Goal: Transaction & Acquisition: Purchase product/service

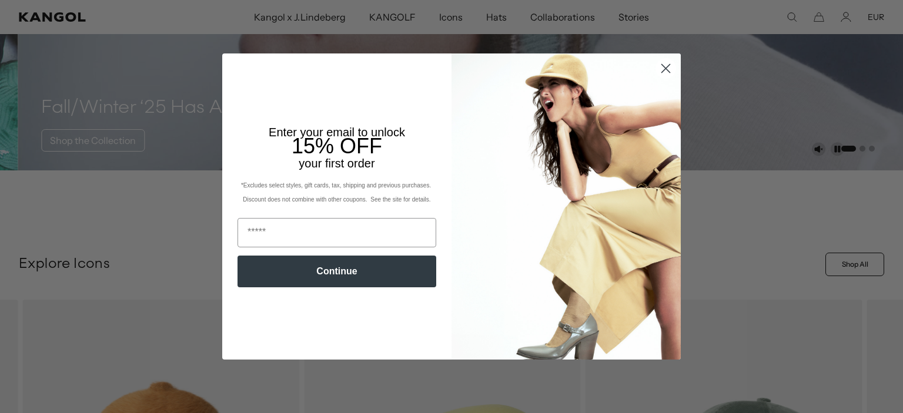
click at [662, 68] on icon "Close dialog" at bounding box center [666, 69] width 8 height 8
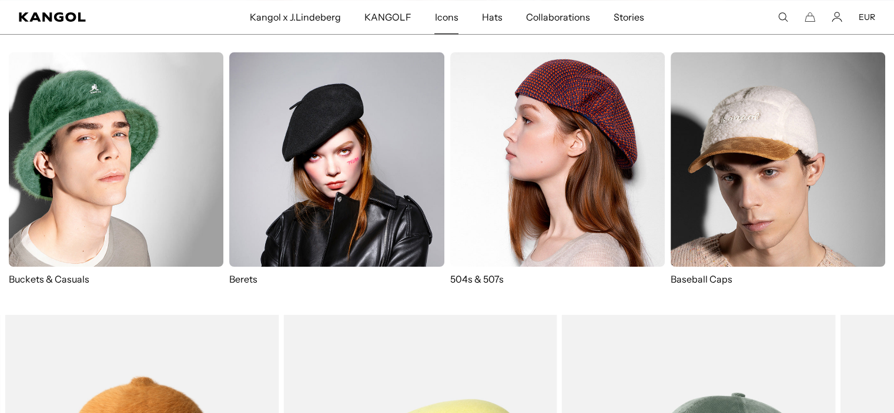
scroll to position [0, 242]
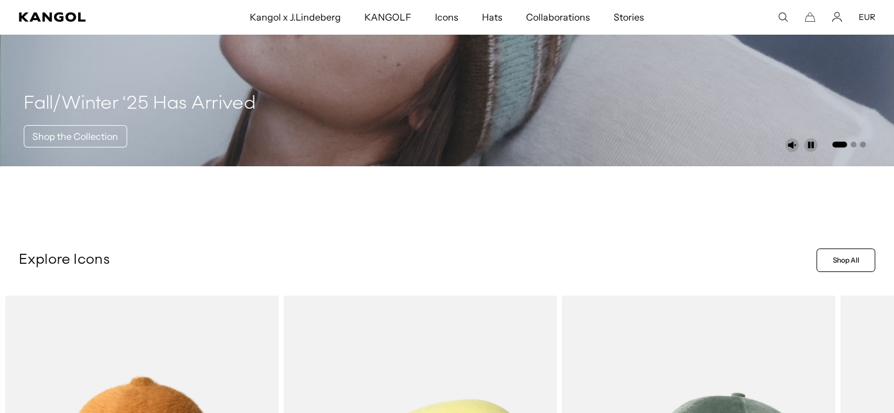
click at [445, 16] on span "Icons" at bounding box center [447, 17] width 24 height 34
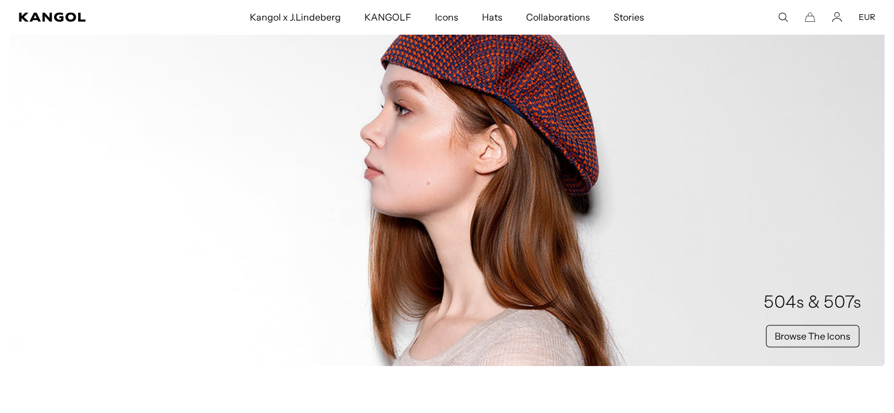
scroll to position [0, 242]
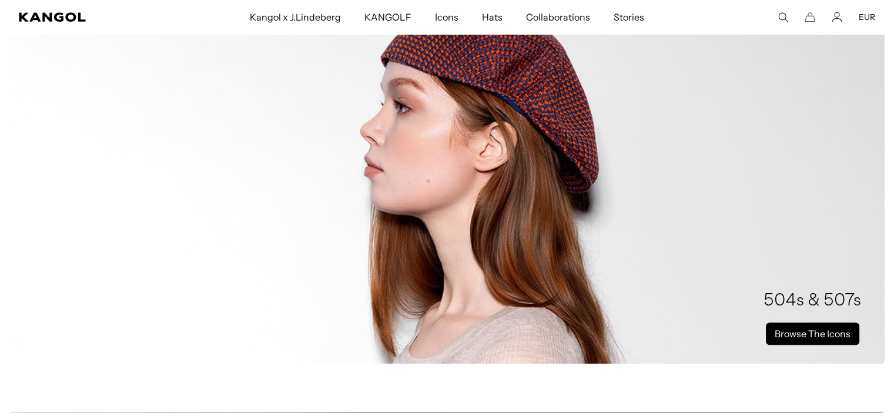
click at [797, 337] on link "Browse The Icons" at bounding box center [812, 334] width 93 height 22
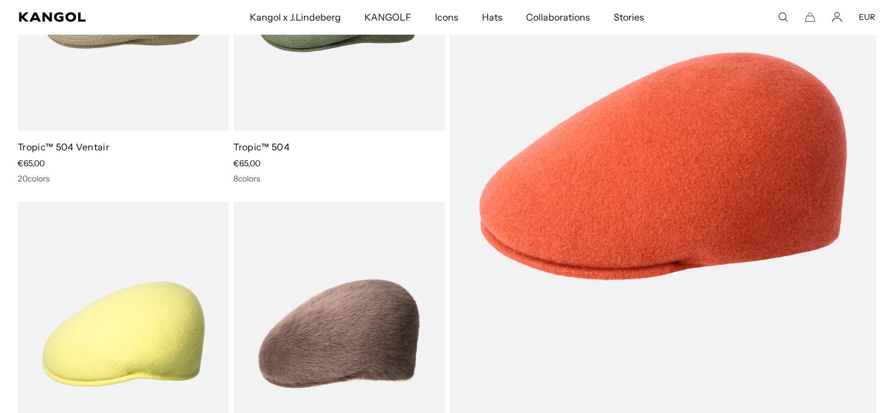
scroll to position [263, 0]
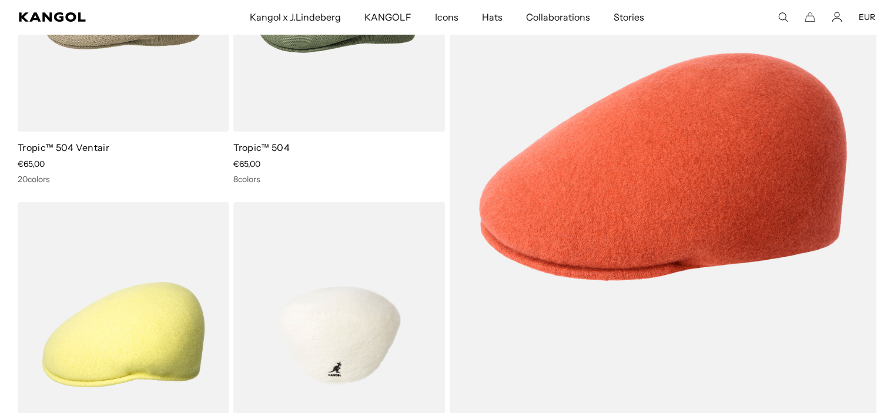
click at [272, 302] on img at bounding box center [338, 334] width 211 height 265
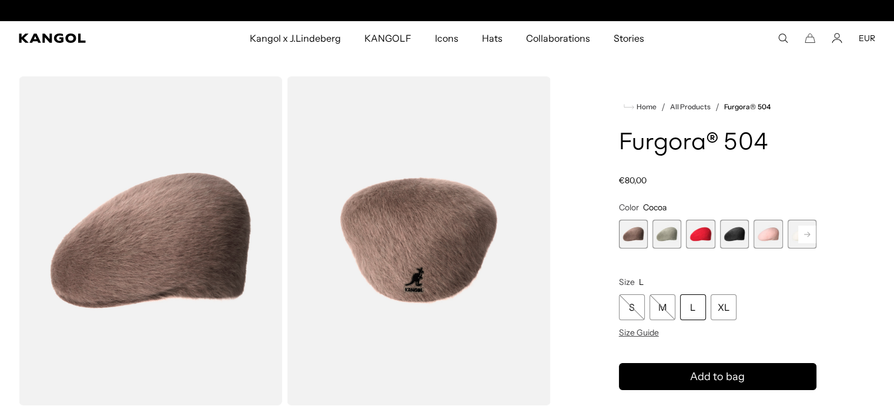
scroll to position [0, 242]
click at [660, 227] on span "2 of 7" at bounding box center [667, 234] width 29 height 29
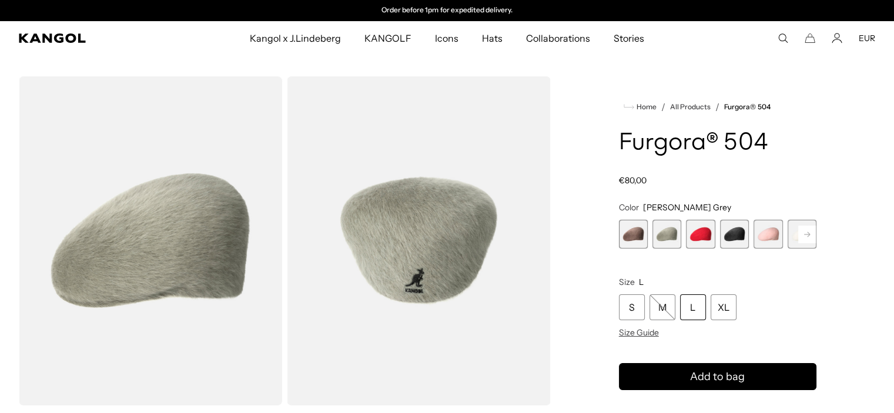
click at [690, 228] on span "3 of 7" at bounding box center [700, 234] width 29 height 29
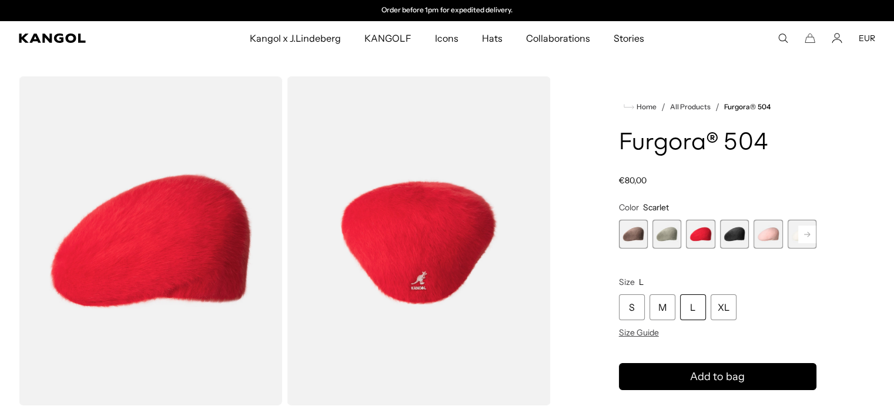
click at [732, 236] on span "4 of 7" at bounding box center [734, 234] width 29 height 29
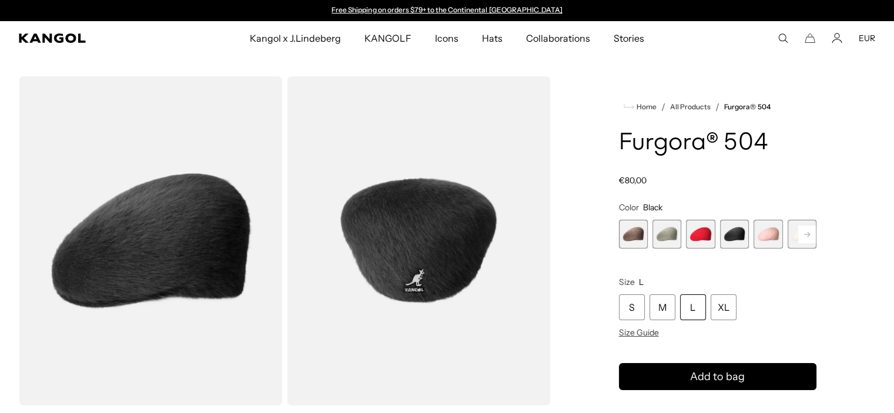
click at [779, 238] on span "5 of 7" at bounding box center [768, 234] width 29 height 29
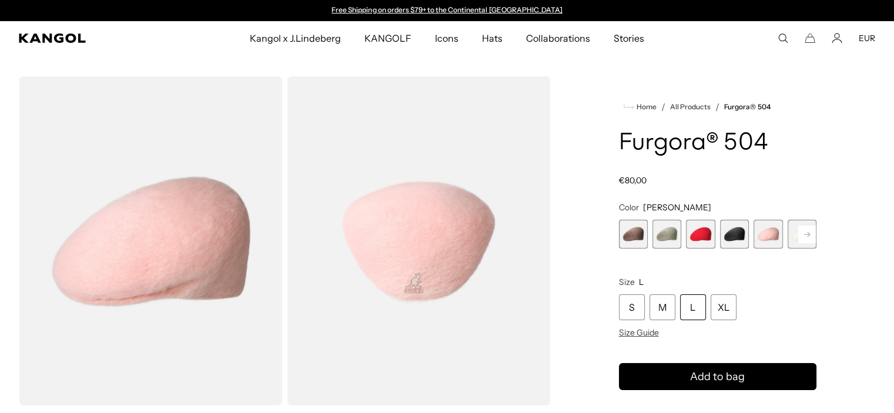
click at [803, 235] on rect at bounding box center [808, 235] width 18 height 18
click at [770, 236] on span "6 of 7" at bounding box center [768, 234] width 29 height 29
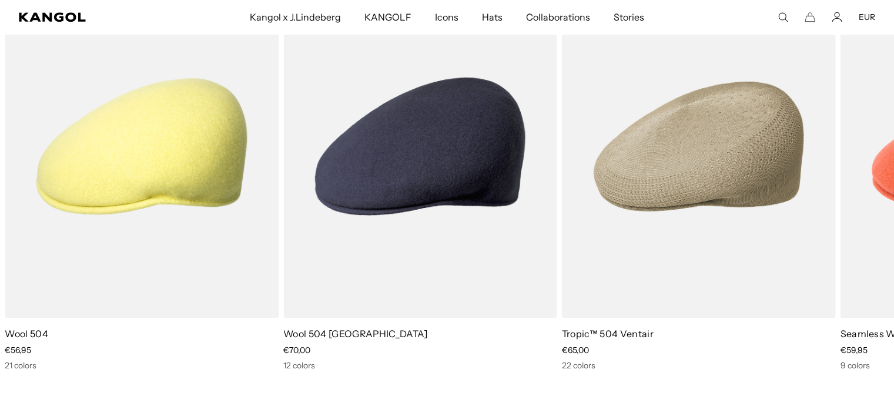
scroll to position [896, 0]
click at [870, 181] on icon at bounding box center [866, 182] width 19 height 19
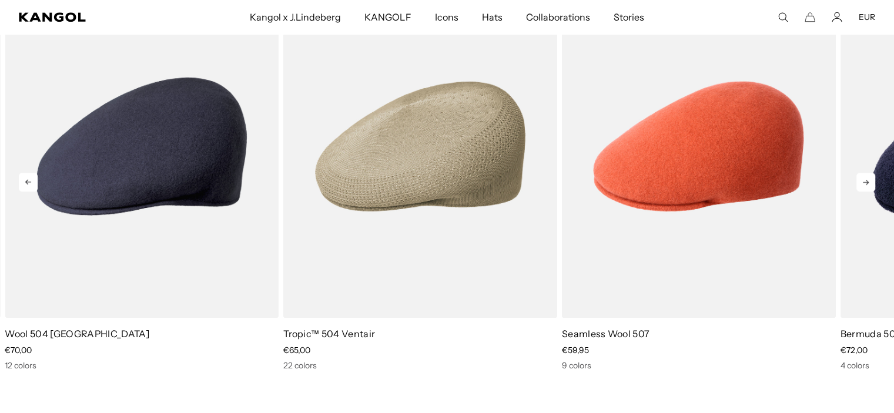
click at [870, 181] on icon at bounding box center [866, 182] width 19 height 19
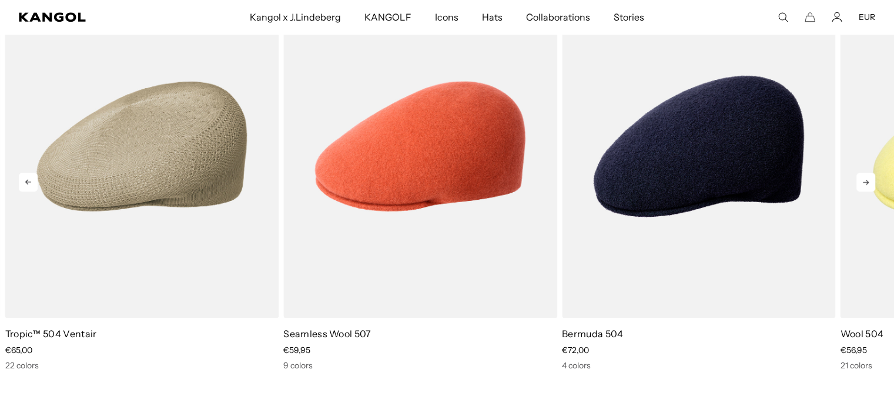
scroll to position [0, 0]
click at [870, 181] on icon at bounding box center [866, 182] width 19 height 19
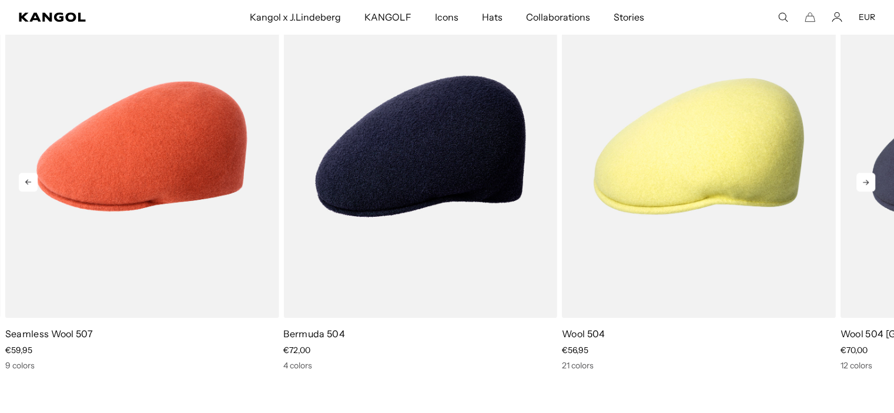
click at [870, 181] on icon at bounding box center [866, 182] width 19 height 19
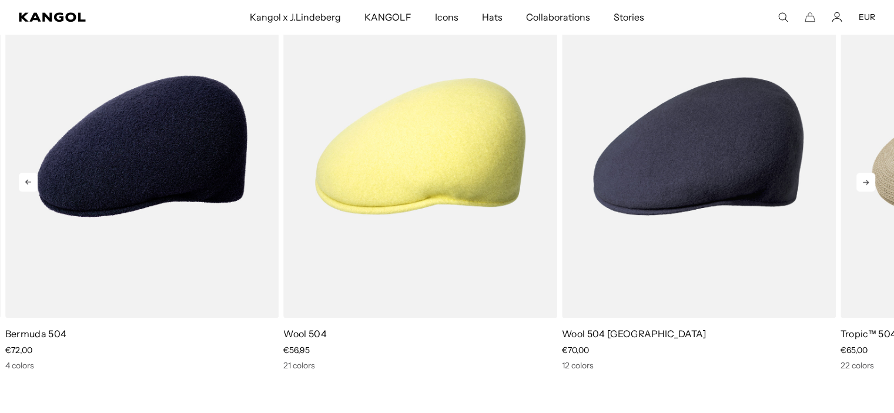
click at [870, 181] on icon at bounding box center [866, 182] width 19 height 19
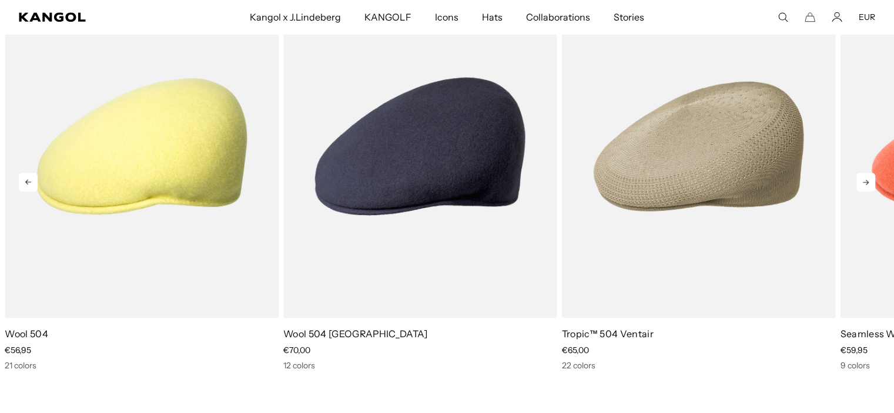
click at [870, 181] on icon at bounding box center [866, 182] width 19 height 19
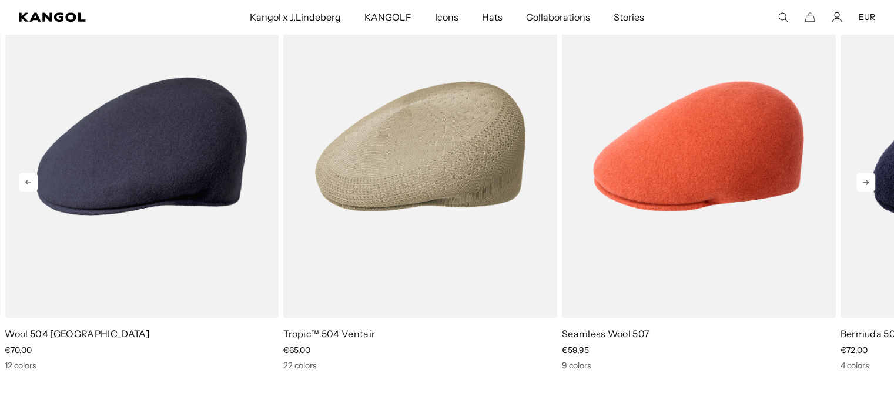
click at [870, 181] on icon at bounding box center [866, 182] width 19 height 19
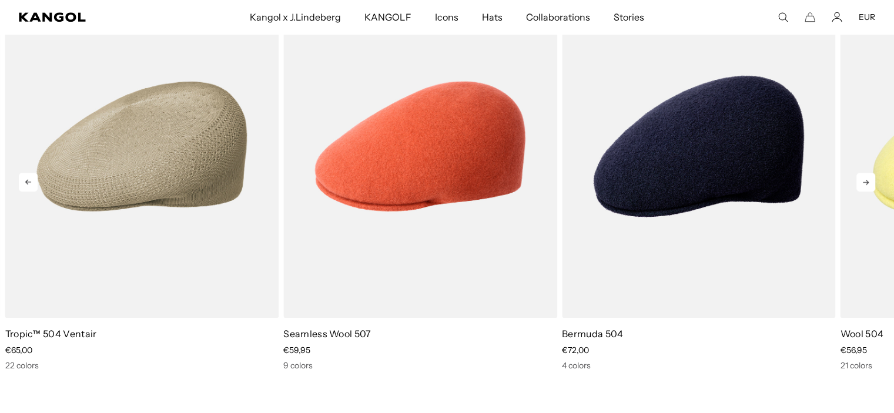
click at [870, 181] on icon at bounding box center [866, 182] width 19 height 19
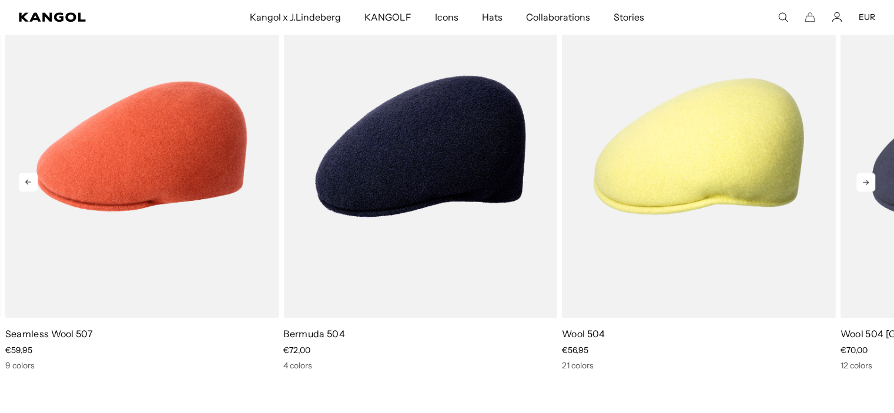
click at [870, 181] on icon at bounding box center [866, 182] width 19 height 19
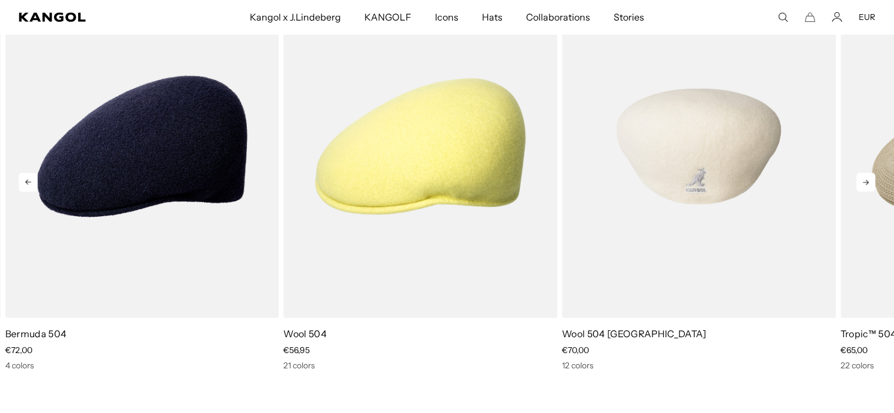
scroll to position [0, 0]
click at [757, 209] on img "2 of 5" at bounding box center [699, 147] width 274 height 344
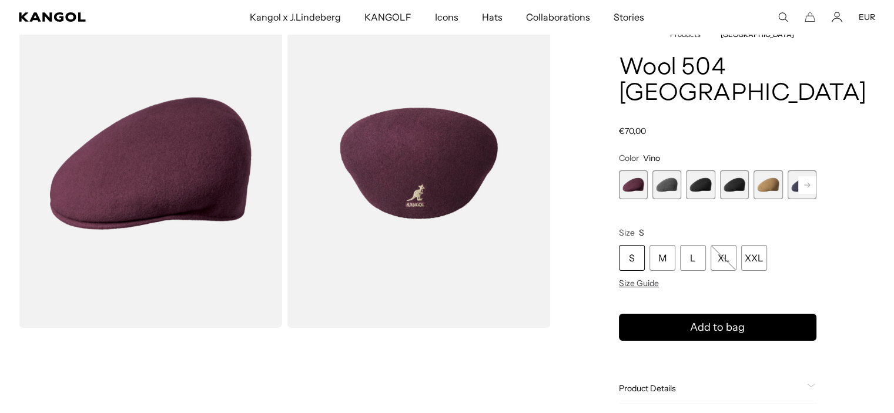
scroll to position [41, 0]
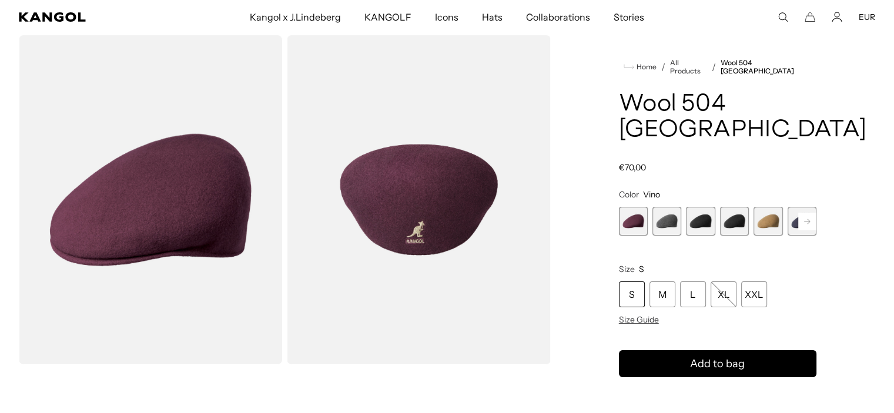
click at [670, 207] on span "2 of 12" at bounding box center [667, 221] width 29 height 29
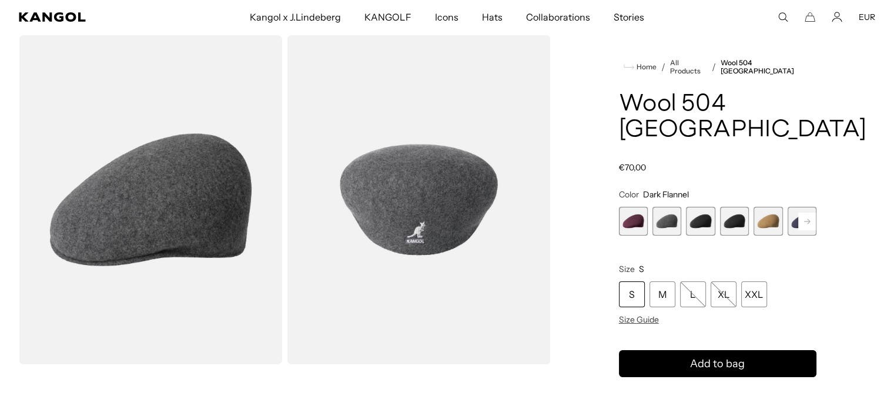
click at [699, 207] on span "3 of 12" at bounding box center [700, 221] width 29 height 29
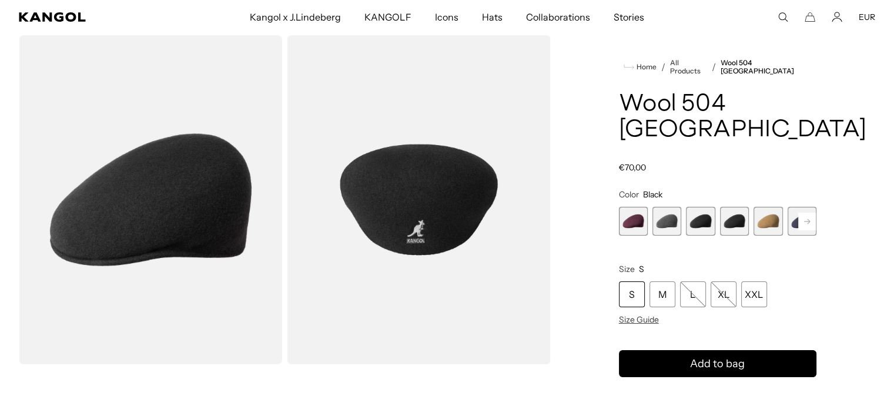
click at [733, 207] on span "4 of 12" at bounding box center [734, 221] width 29 height 29
click at [775, 207] on span "5 of 12" at bounding box center [768, 221] width 29 height 29
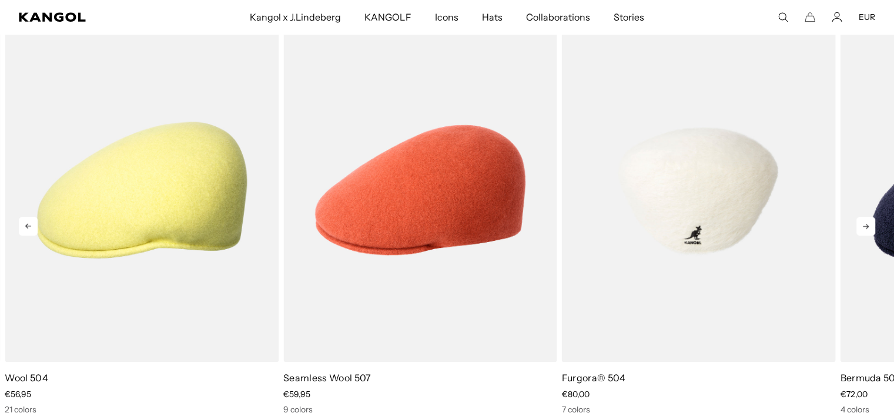
click at [675, 141] on img "3 of 5" at bounding box center [699, 190] width 274 height 344
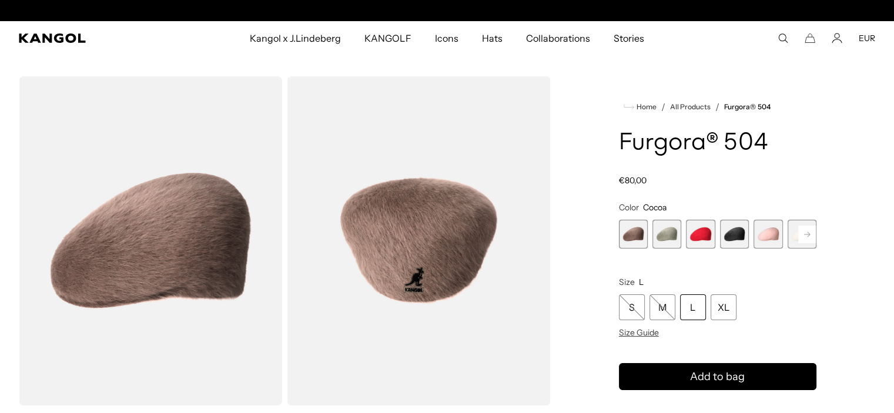
scroll to position [0, 242]
